Goal: Book appointment/travel/reservation

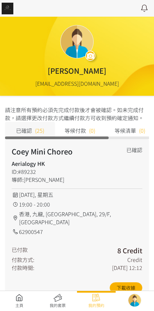
click at [21, 304] on link at bounding box center [19, 300] width 39 height 15
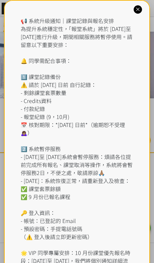
click at [66, 22] on div "📢 系統升級通知｜課堂記錄與報名安排 為提升系統穩定性，「報堂系統」將於 [DATE]至 [DATE]進行升級，期間相關服務將暫停使用。請留意以下重要安排： …" at bounding box center [77, 153] width 113 height 272
click at [139, 10] on icon at bounding box center [138, 9] width 6 height 6
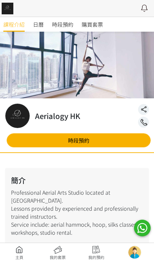
click at [59, 23] on span "時段預約" at bounding box center [62, 24] width 21 height 8
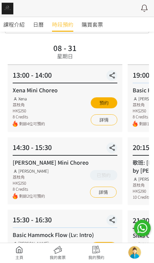
scroll to position [56, 0]
